Goal: Task Accomplishment & Management: Complete application form

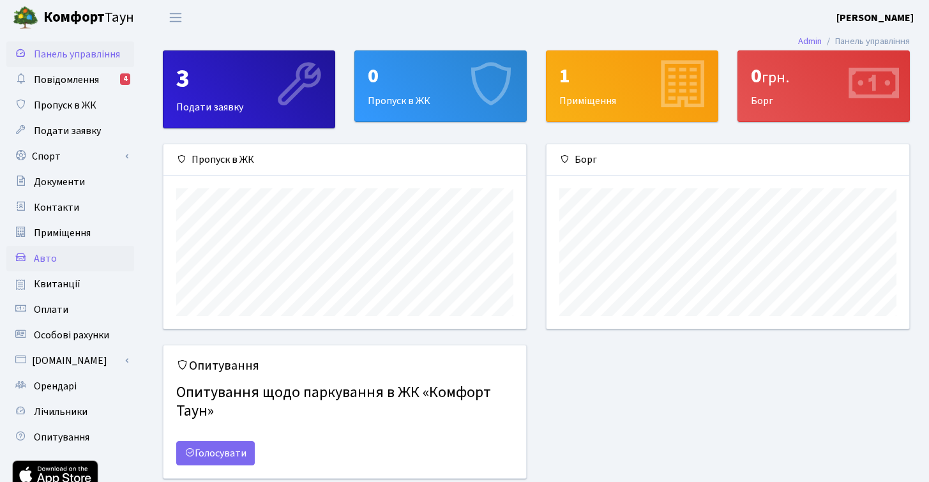
click at [54, 266] on link "Авто" at bounding box center [70, 259] width 128 height 26
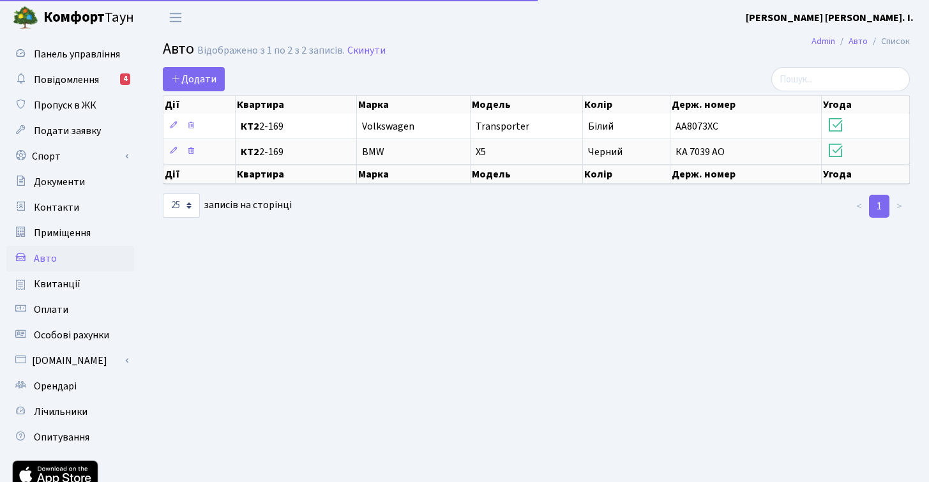
select select "25"
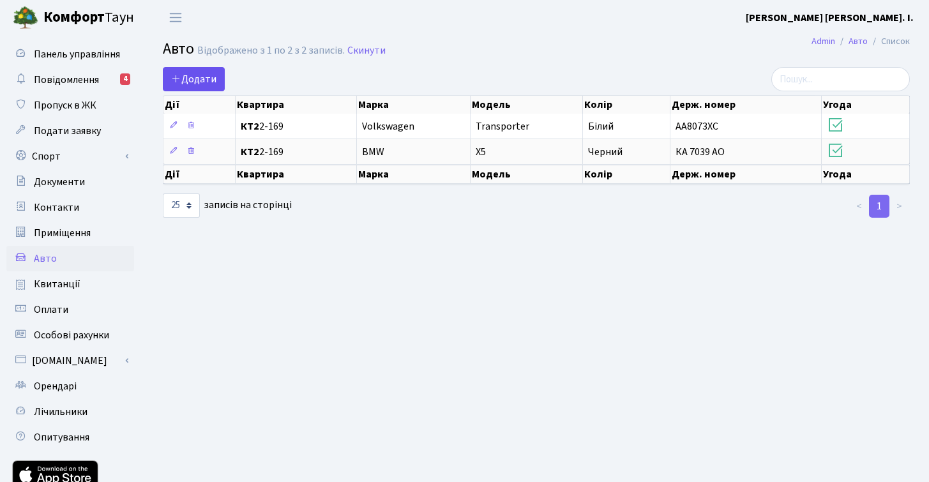
click at [197, 79] on span "Додати" at bounding box center [193, 79] width 45 height 14
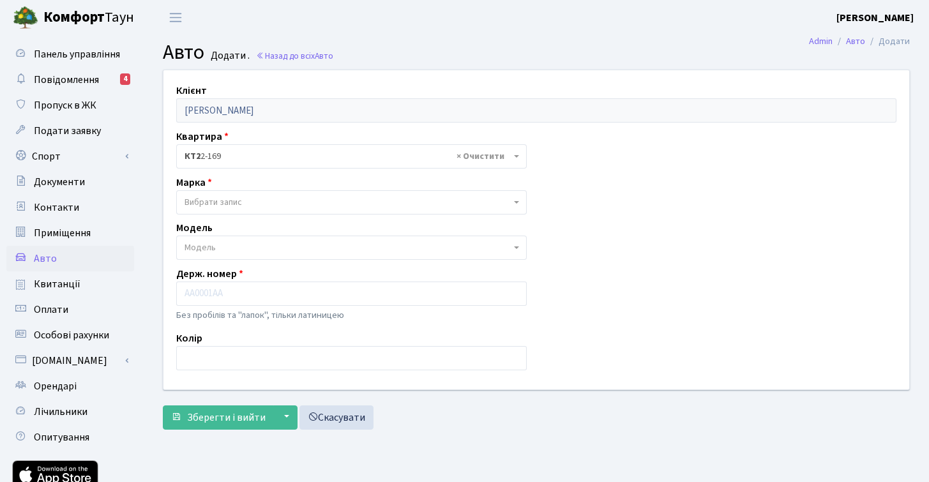
click at [268, 202] on span "Вибрати запис" at bounding box center [347, 202] width 326 height 13
type input "w"
type input "v"
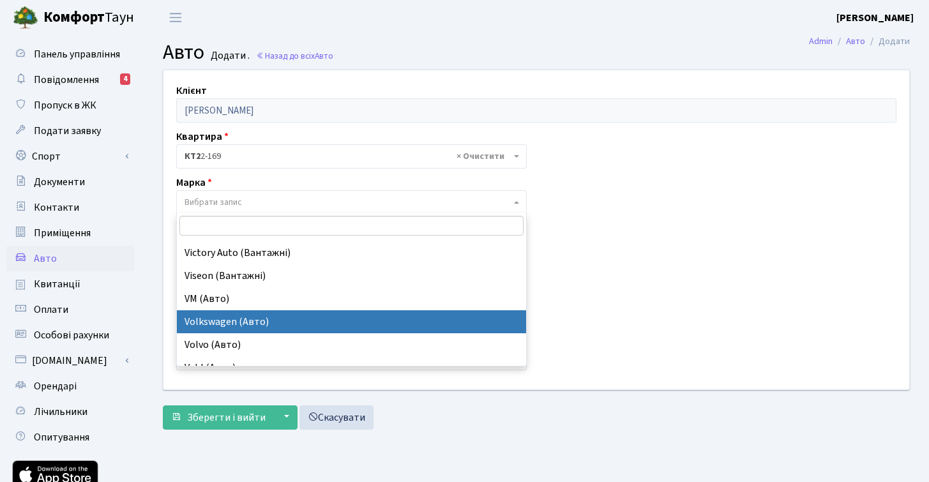
scroll to position [10247, 0]
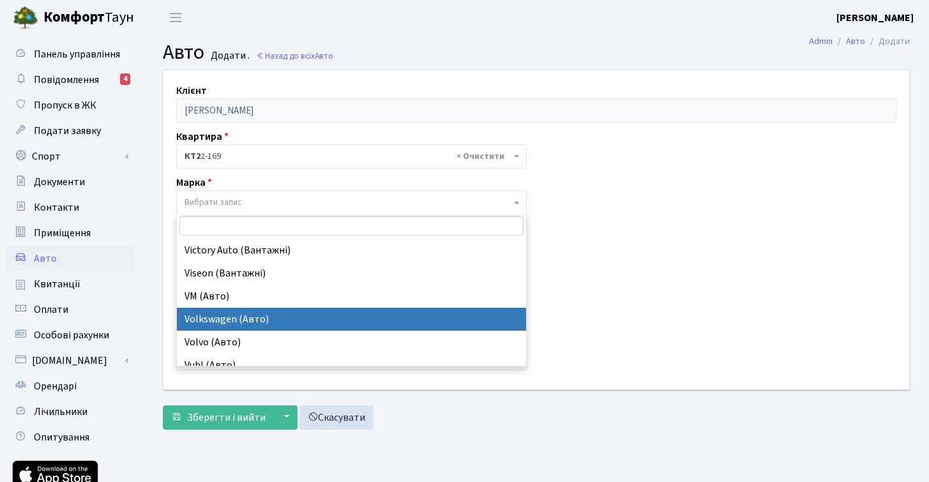
select select "134"
select select
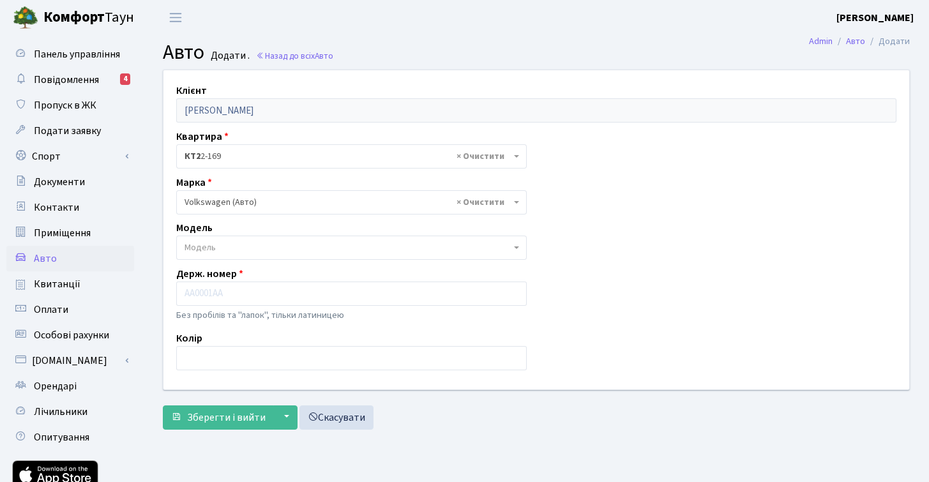
click at [249, 245] on span "Модель" at bounding box center [347, 247] width 326 height 13
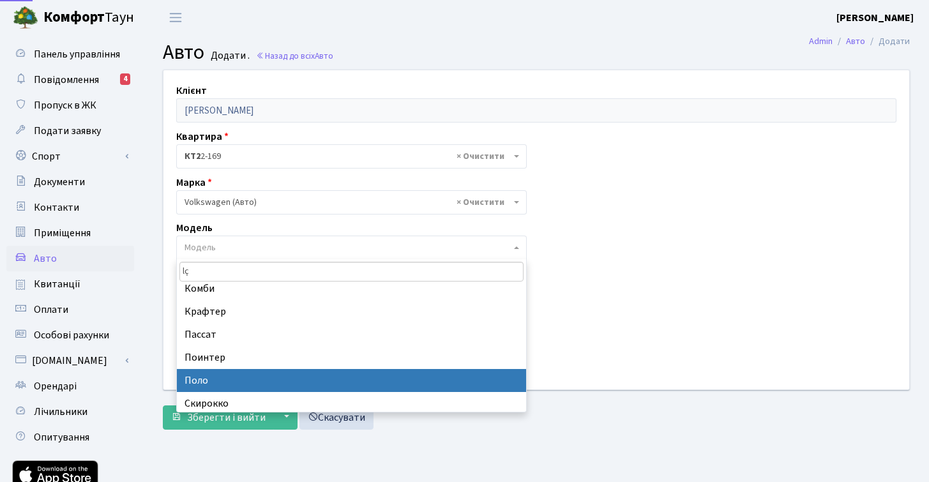
scroll to position [0, 0]
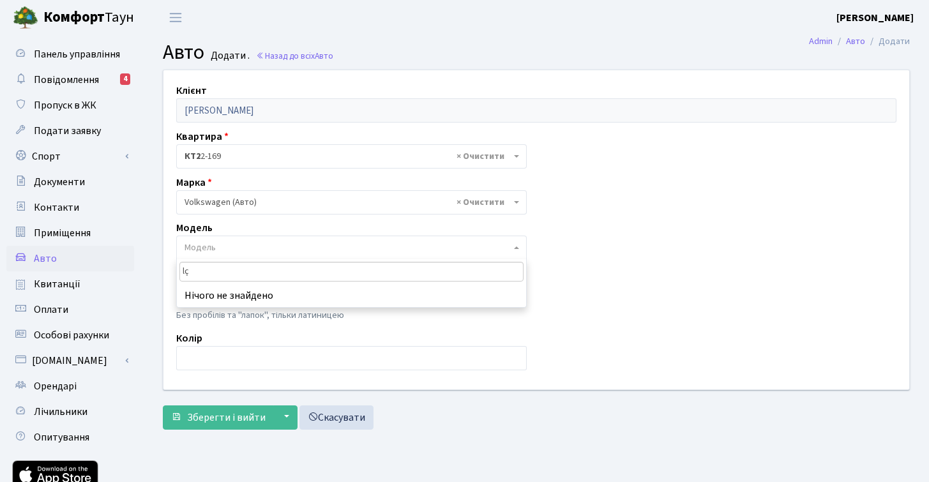
type input "l"
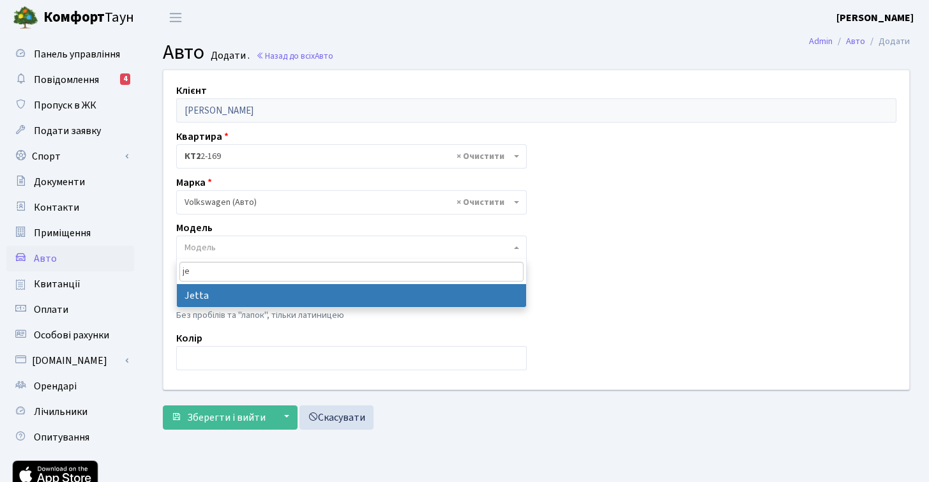
type input "je"
select select "2465"
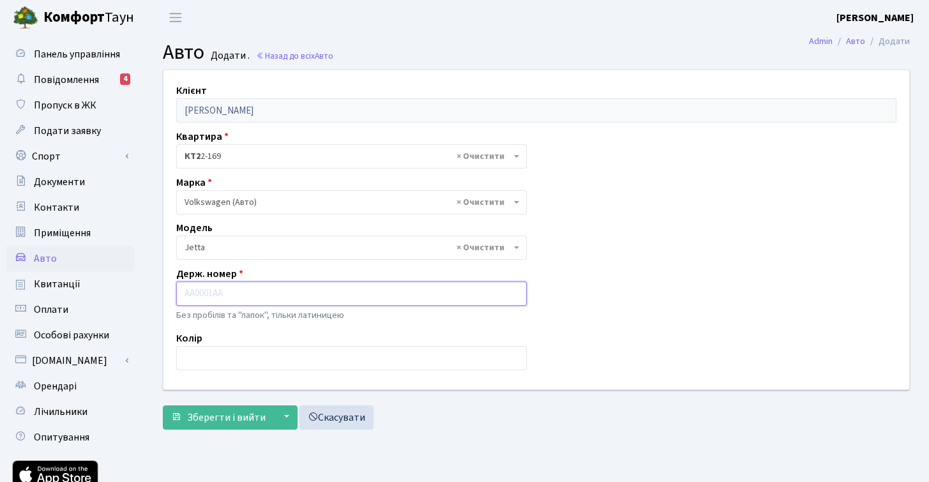
click at [249, 295] on input "text" at bounding box center [351, 293] width 350 height 24
type input "Л"
type input "КА0334PM"
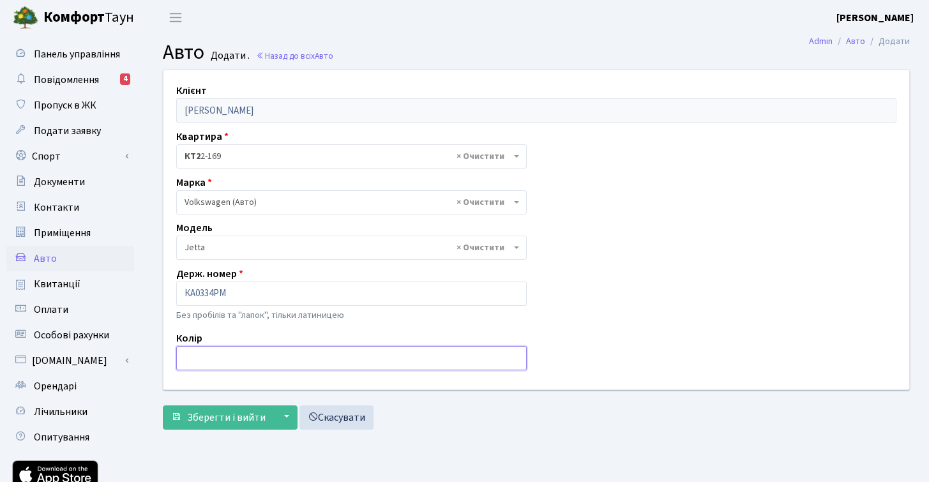
click at [361, 355] on input "text" at bounding box center [351, 358] width 350 height 24
type input "s"
drag, startPoint x: 250, startPoint y: 357, endPoint x: 161, endPoint y: 355, distance: 88.1
click at [161, 355] on div "Клієнт Демидова Тетяна Ігорівна Квартира - <b>КТ2</b>&nbsp;&nbsp;&nbsp;2-169 × …" at bounding box center [536, 229] width 765 height 318
type input "Оранжевий"
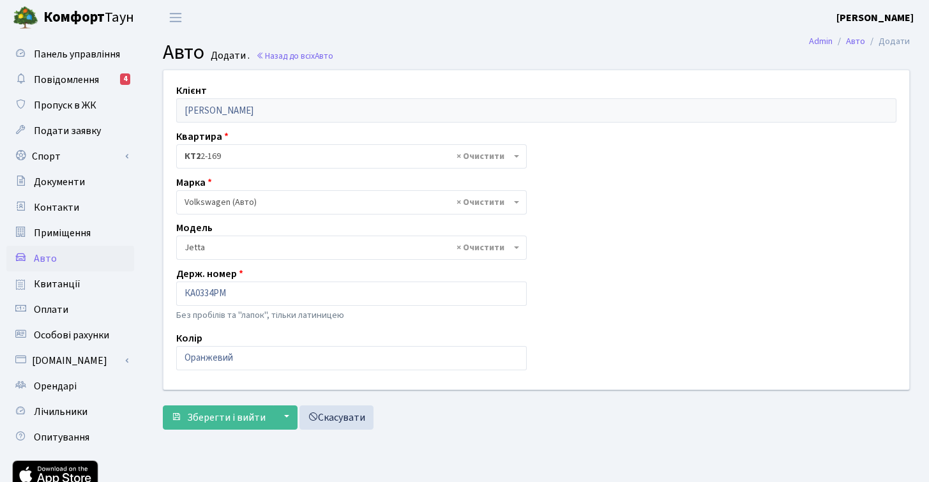
click at [590, 286] on div "Клієнт Демидова Тетяна Ігорівна Квартира - <b>КТ2</b>&nbsp;&nbsp;&nbsp;2-169 × …" at bounding box center [536, 229] width 765 height 318
click at [251, 361] on input "Оранжевий" at bounding box center [351, 358] width 350 height 24
drag, startPoint x: 318, startPoint y: 350, endPoint x: 632, endPoint y: 326, distance: 314.3
click at [632, 326] on div "Клієнт Демидова Тетяна Ігорівна Квартира - <b>КТ2</b>&nbsp;&nbsp;&nbsp;2-169 × …" at bounding box center [536, 229] width 765 height 318
click at [219, 418] on span "Зберегти і вийти" at bounding box center [226, 417] width 79 height 14
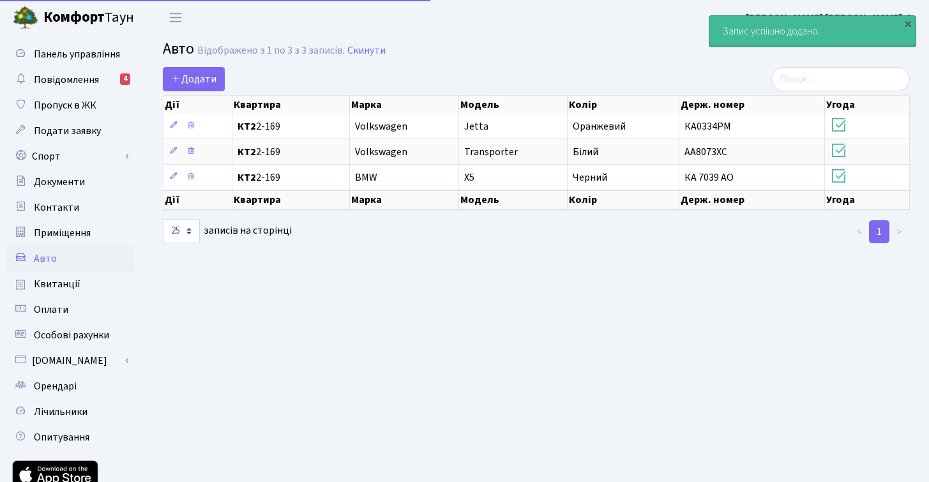
select select "25"
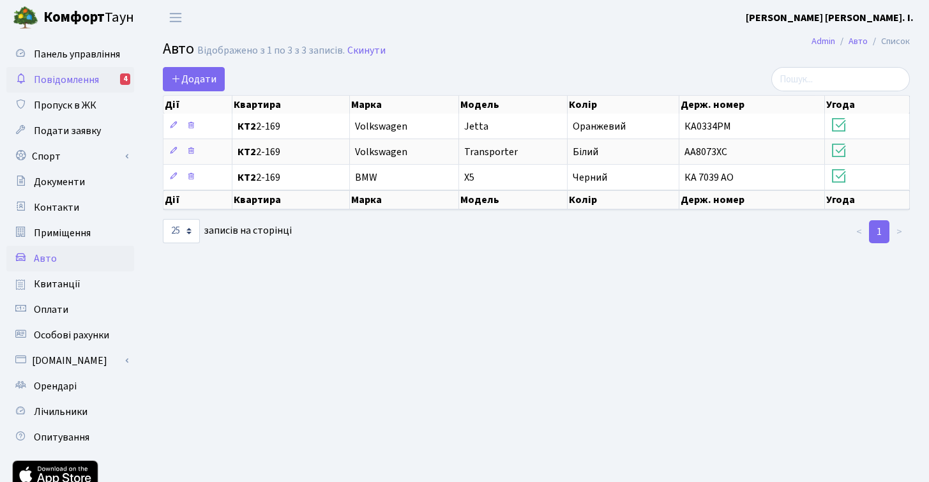
click at [57, 81] on span "Повідомлення" at bounding box center [66, 80] width 65 height 14
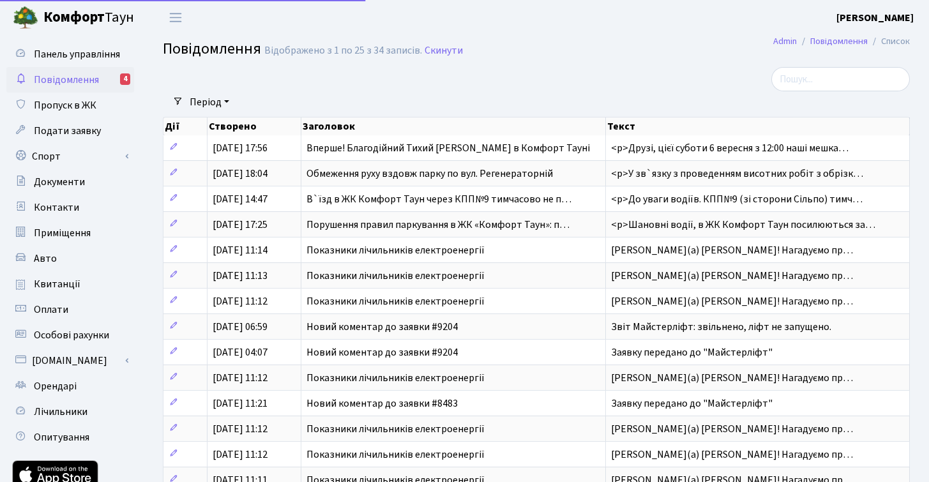
select select "25"
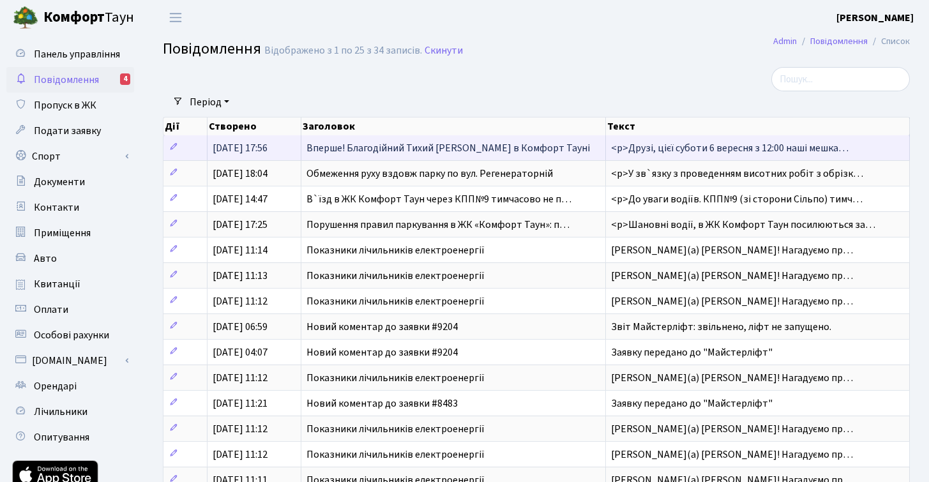
click at [236, 153] on span "[DATE] 17:56" at bounding box center [240, 148] width 55 height 14
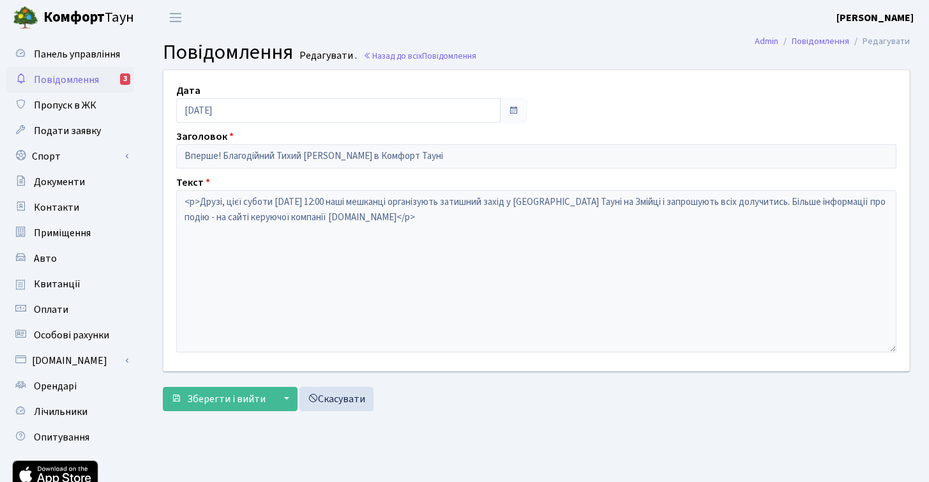
click at [70, 77] on span "Повідомлення" at bounding box center [66, 80] width 65 height 14
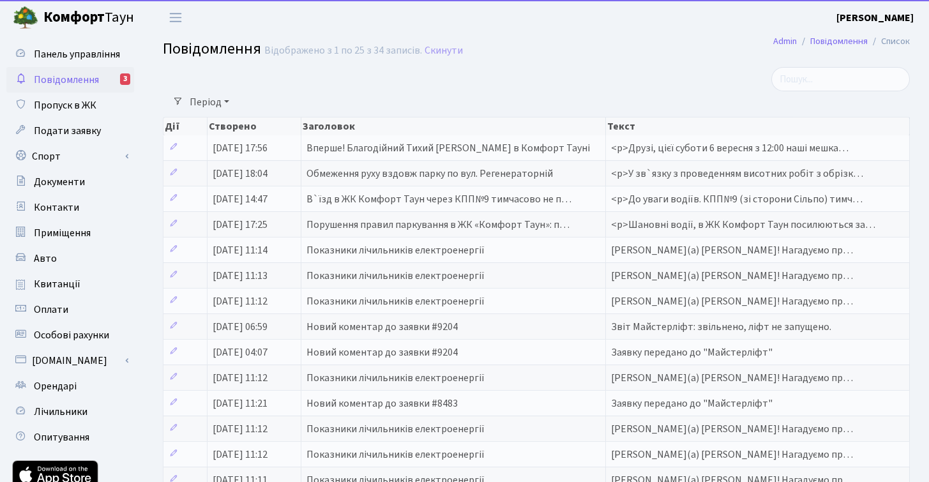
select select "25"
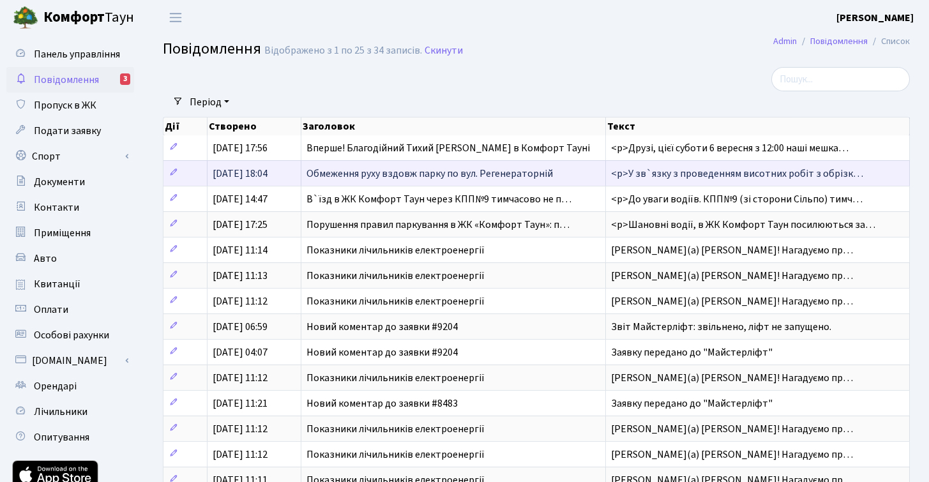
click at [258, 174] on span "[DATE] 18:04" at bounding box center [240, 174] width 55 height 14
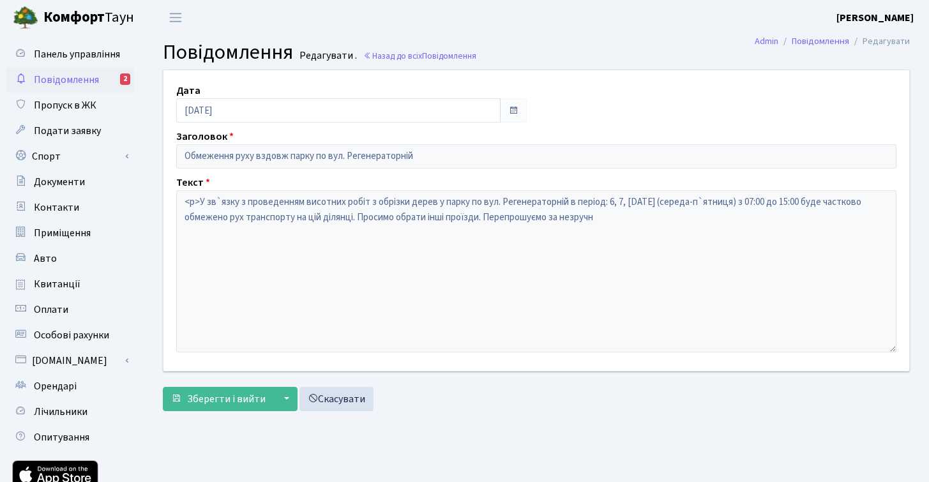
click at [65, 79] on span "Повідомлення" at bounding box center [66, 80] width 65 height 14
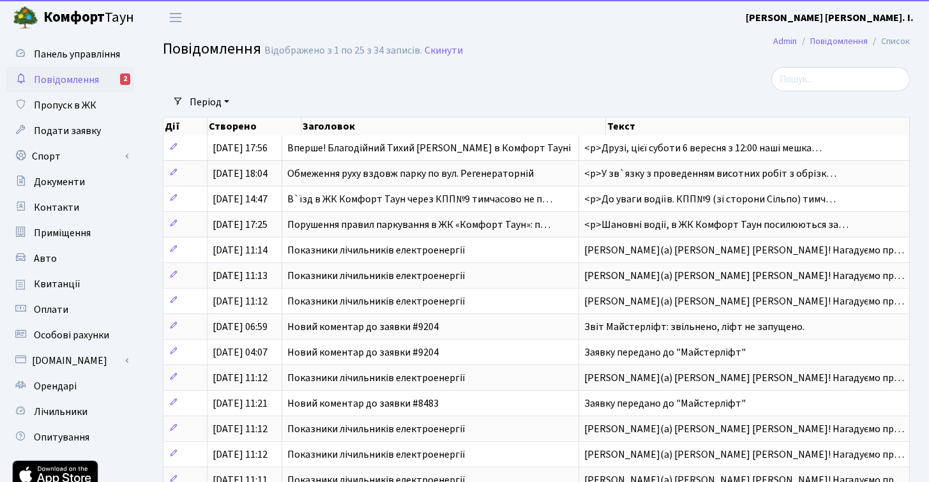
select select "25"
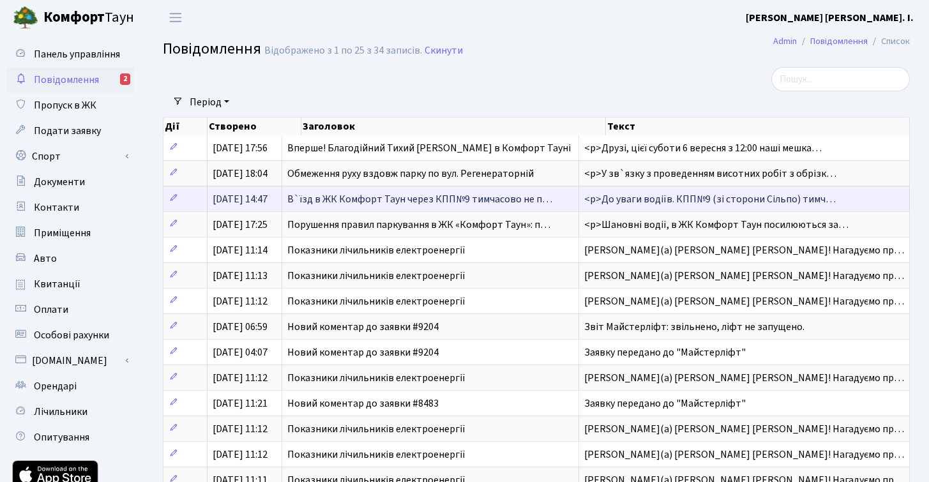
click at [262, 199] on span "24.07.2025, 14:47" at bounding box center [240, 199] width 55 height 14
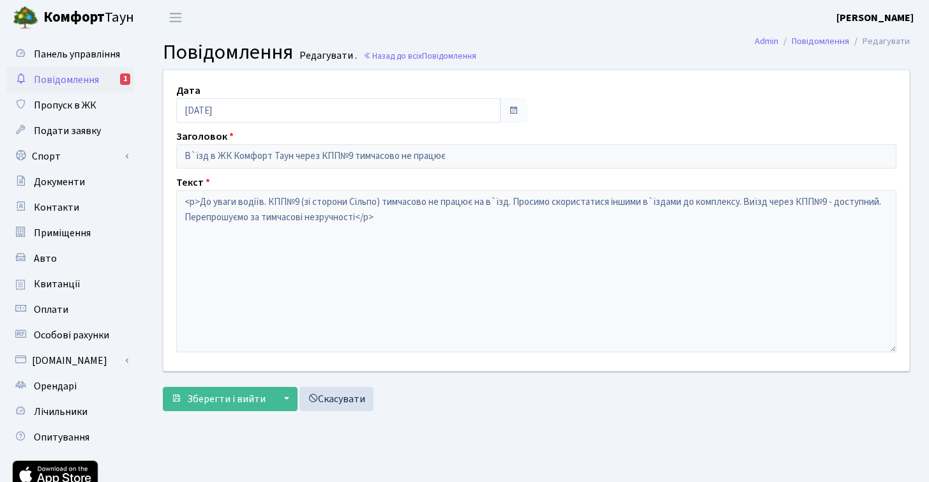
click at [63, 77] on span "Повідомлення" at bounding box center [66, 80] width 65 height 14
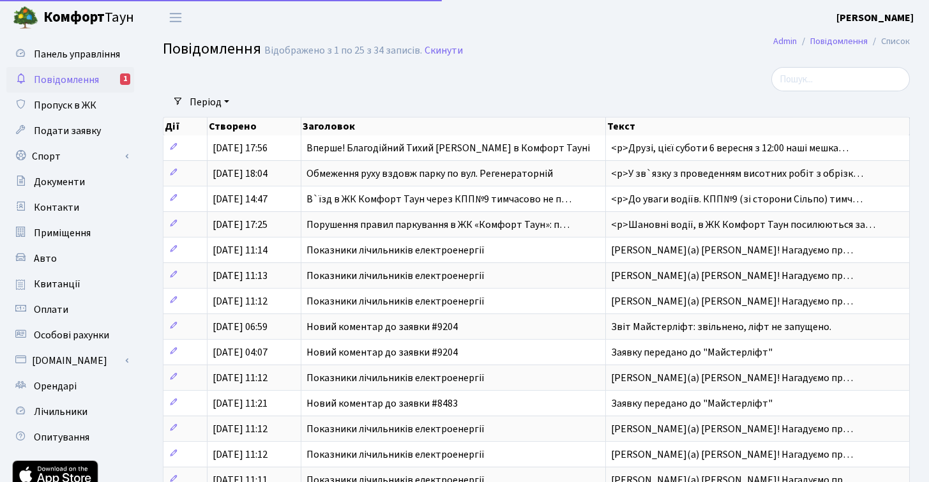
select select "25"
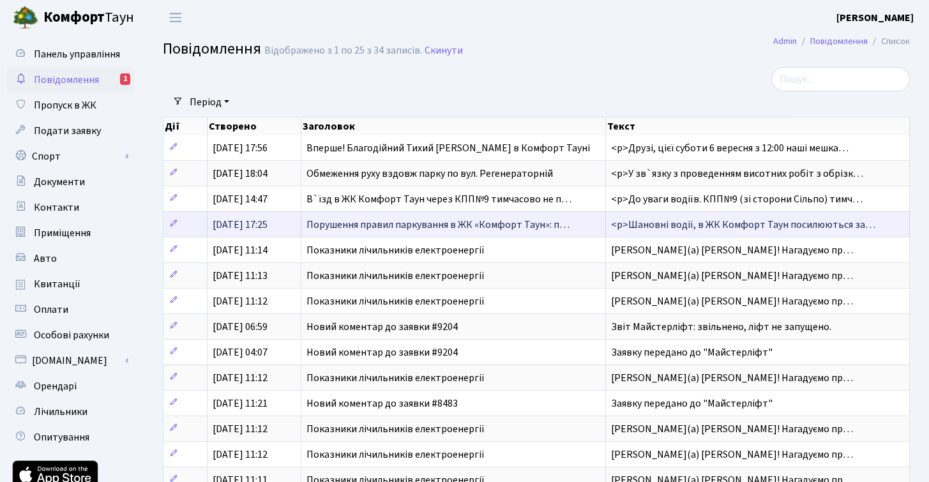
click at [247, 223] on span "[DATE] 17:25" at bounding box center [240, 225] width 55 height 14
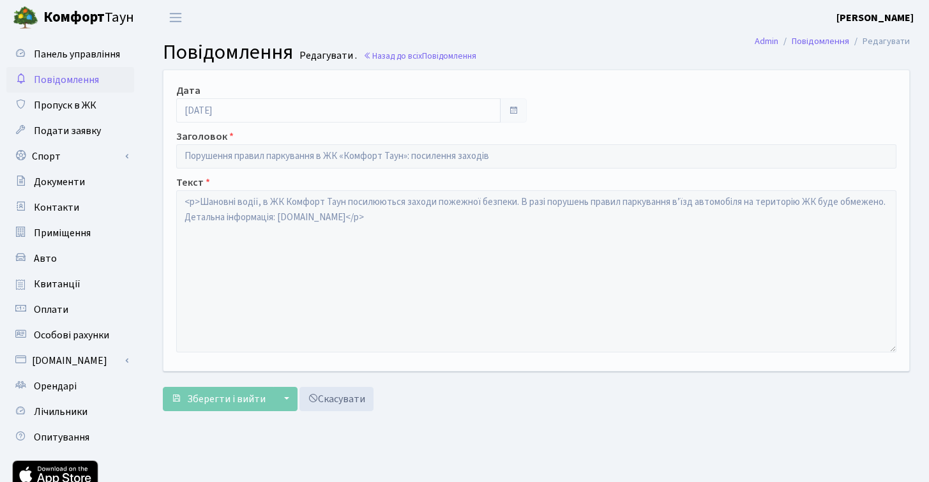
click at [69, 77] on span "Повідомлення" at bounding box center [66, 80] width 65 height 14
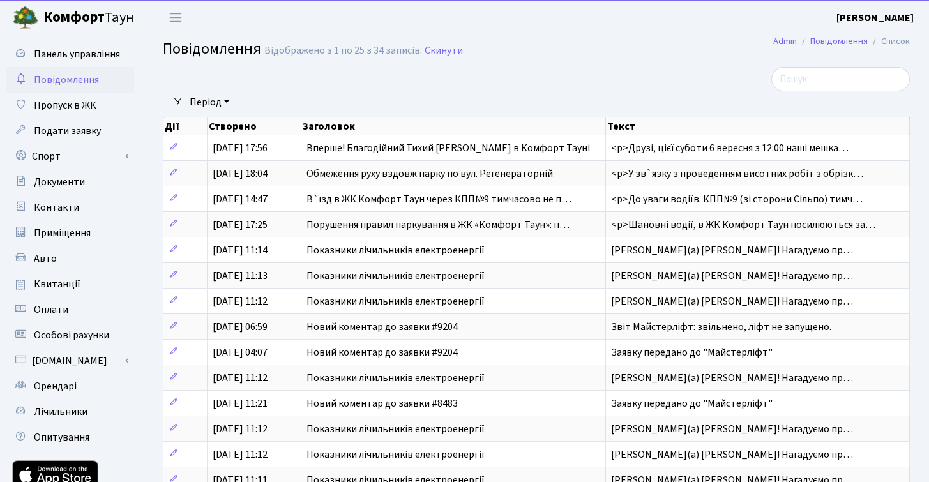
select select "25"
